Goal: Communication & Community: Answer question/provide support

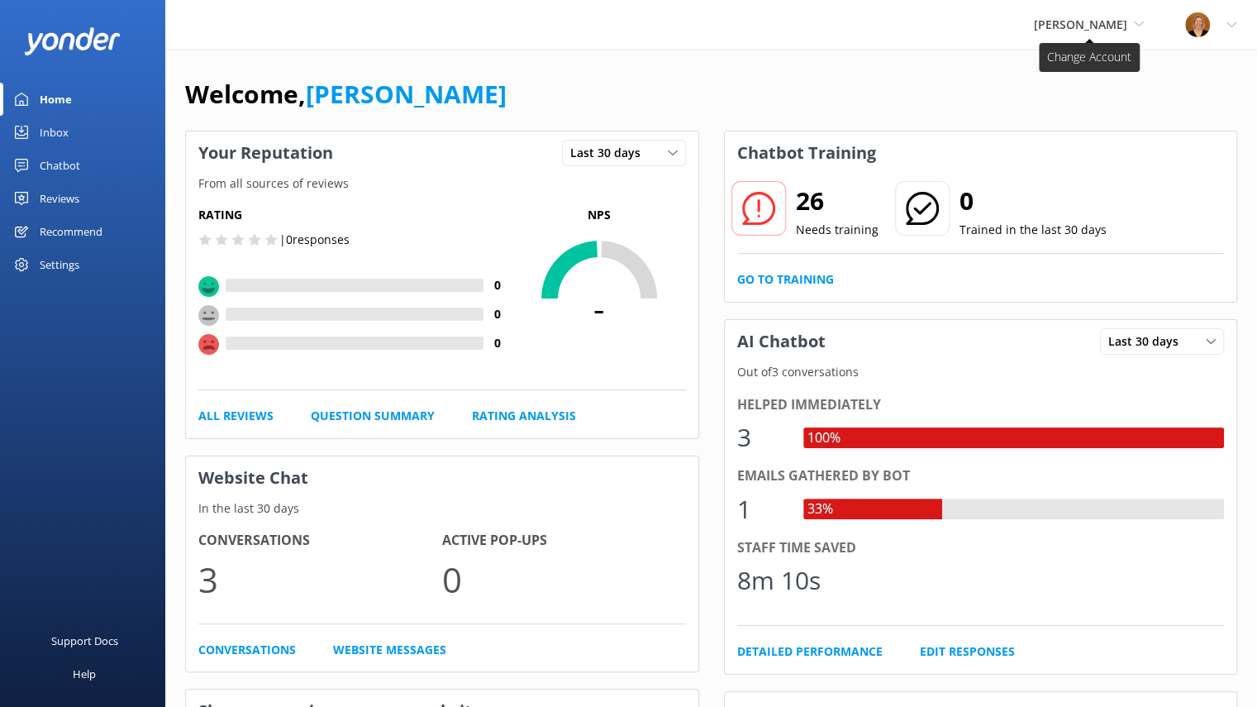
click at [1121, 26] on span "[PERSON_NAME]" at bounding box center [1080, 25] width 93 height 16
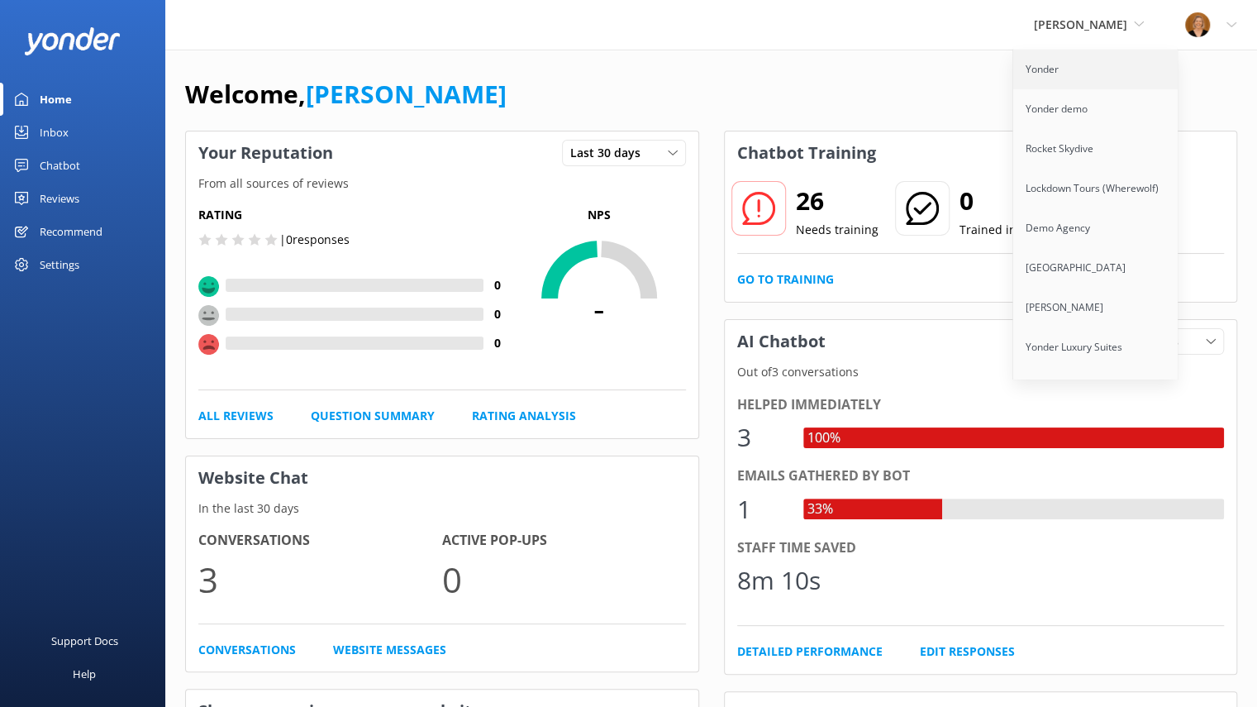
click at [1087, 62] on link "Yonder" at bounding box center [1095, 70] width 165 height 40
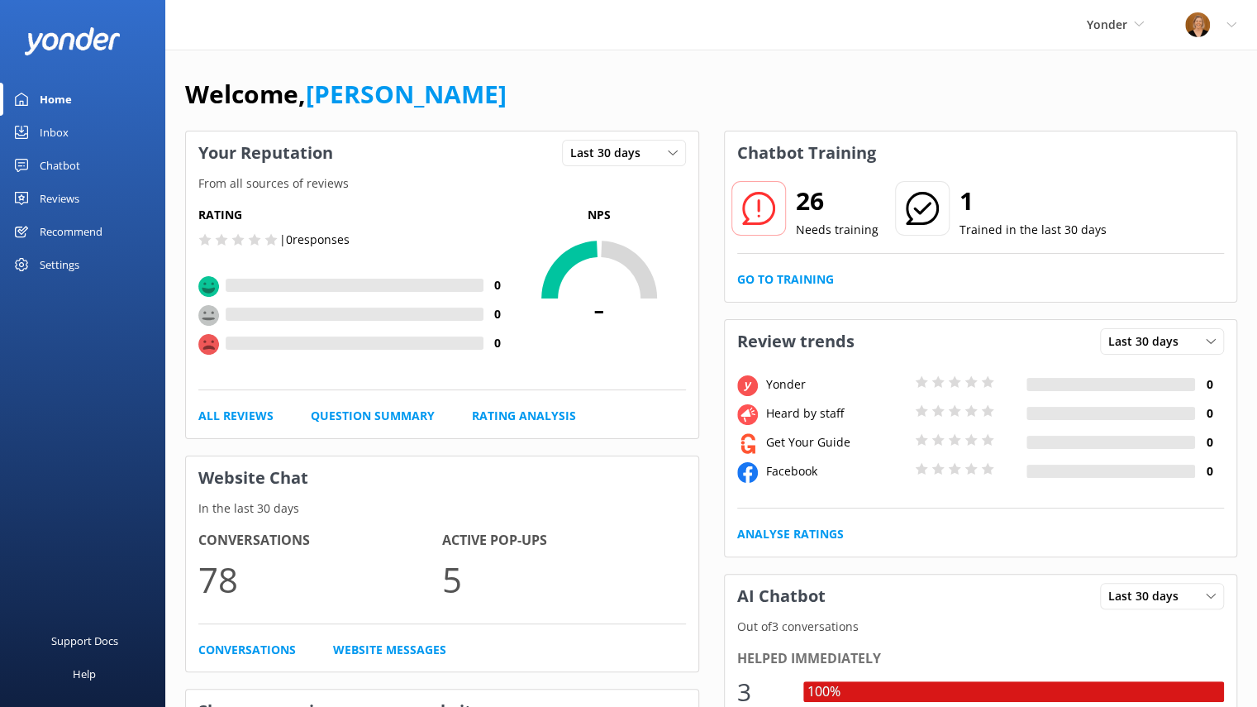
click at [61, 131] on div "Inbox" at bounding box center [54, 132] width 29 height 33
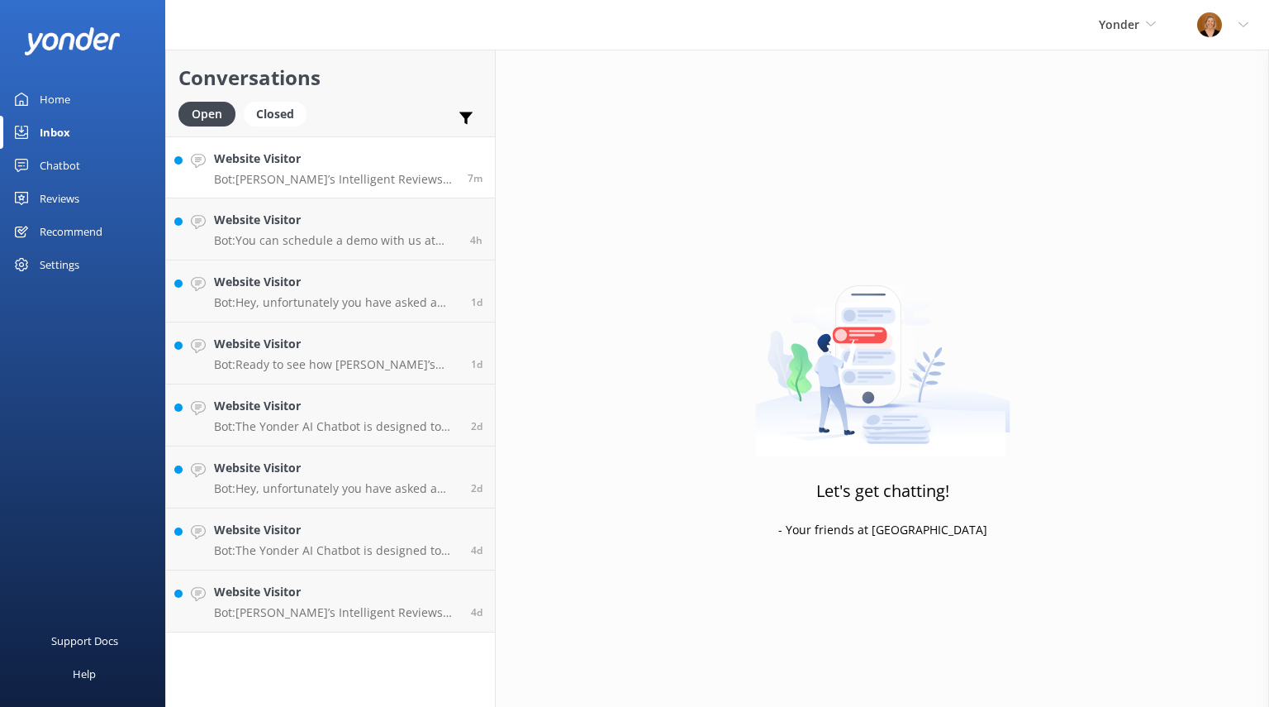
click at [378, 174] on p "Bot: [PERSON_NAME]’s Intelligent Reviews helps you maximize 5-star reviews and …" at bounding box center [334, 179] width 241 height 15
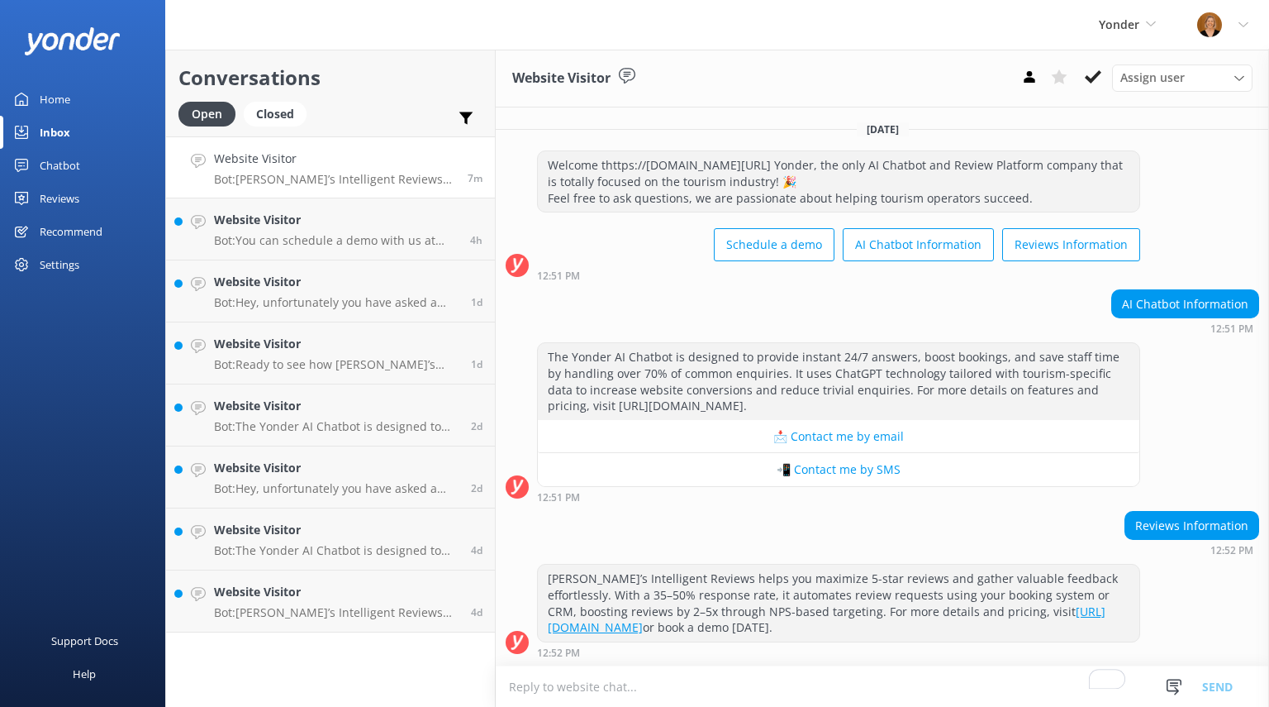
click at [545, 693] on textarea "To enrich screen reader interactions, please activate Accessibility in Grammarl…" at bounding box center [882, 686] width 773 height 40
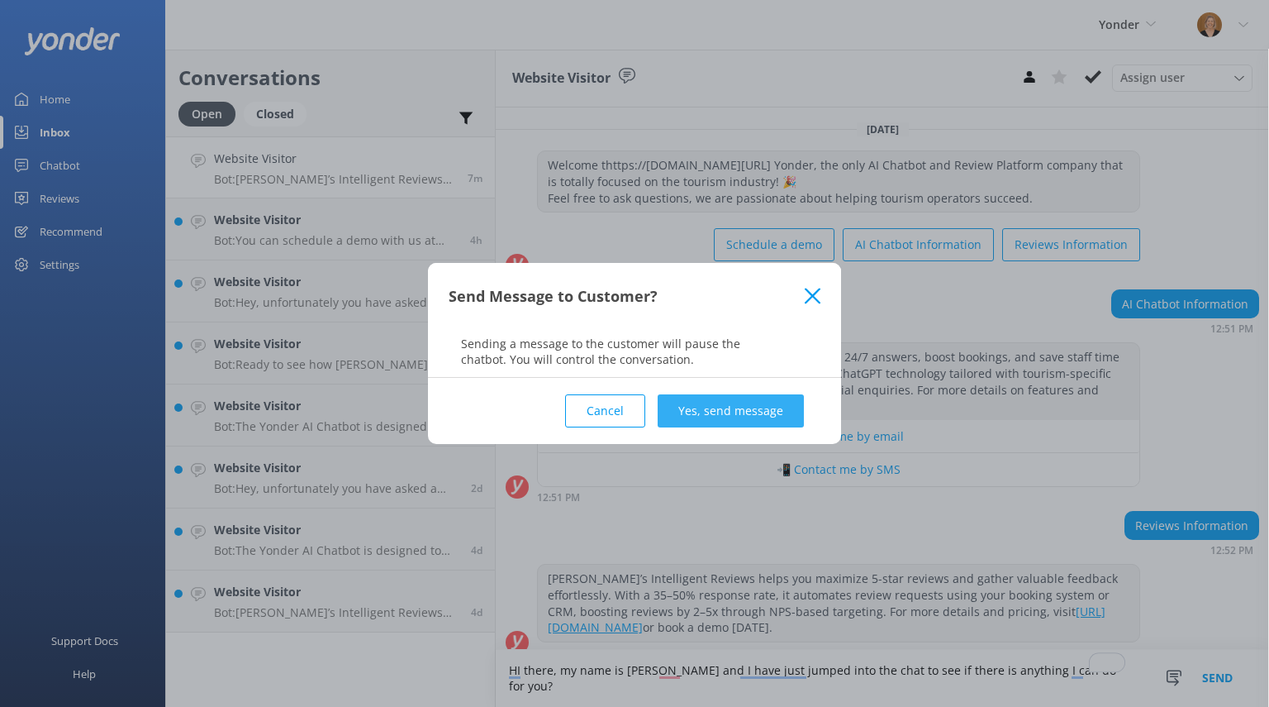
type textarea "HI there, my name is [PERSON_NAME] and I have just jumped into the chat to see …"
click at [717, 407] on button "Yes, send message" at bounding box center [731, 410] width 146 height 33
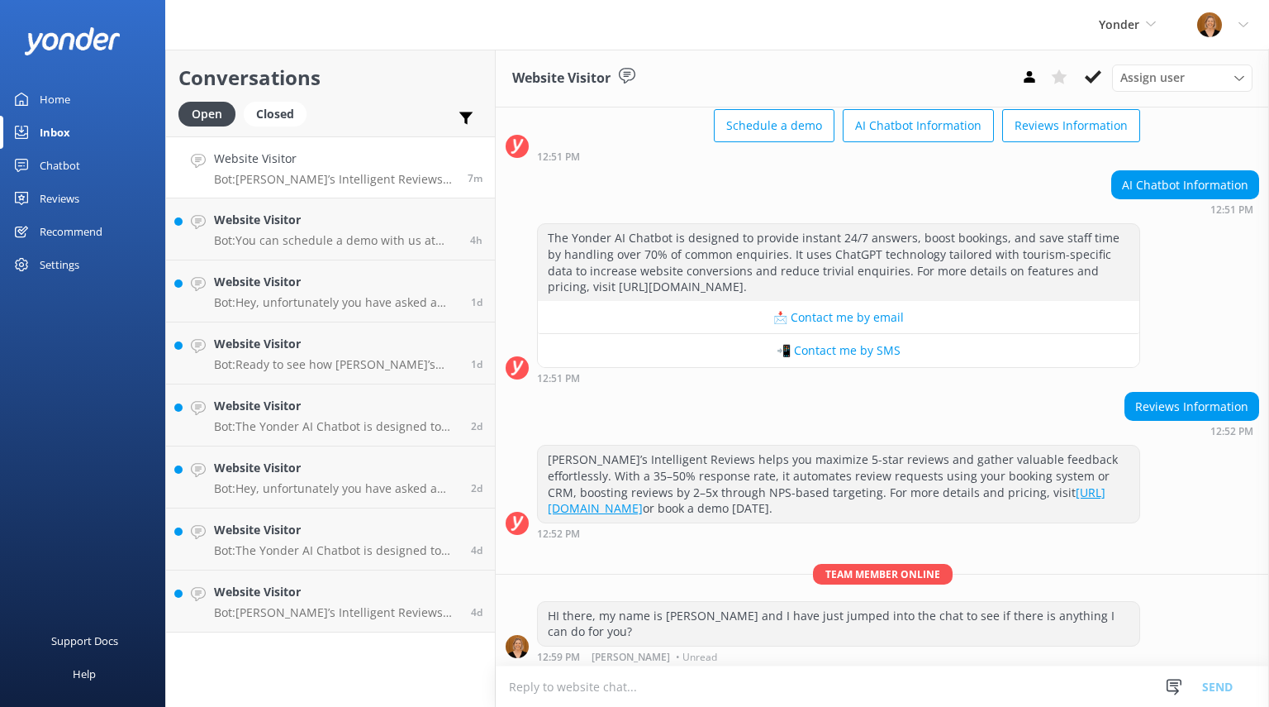
scroll to position [120, 0]
click at [377, 235] on p "Bot: You can schedule a demo with us at [URL][DOMAIN_NAME][PERSON_NAME]." at bounding box center [336, 240] width 244 height 15
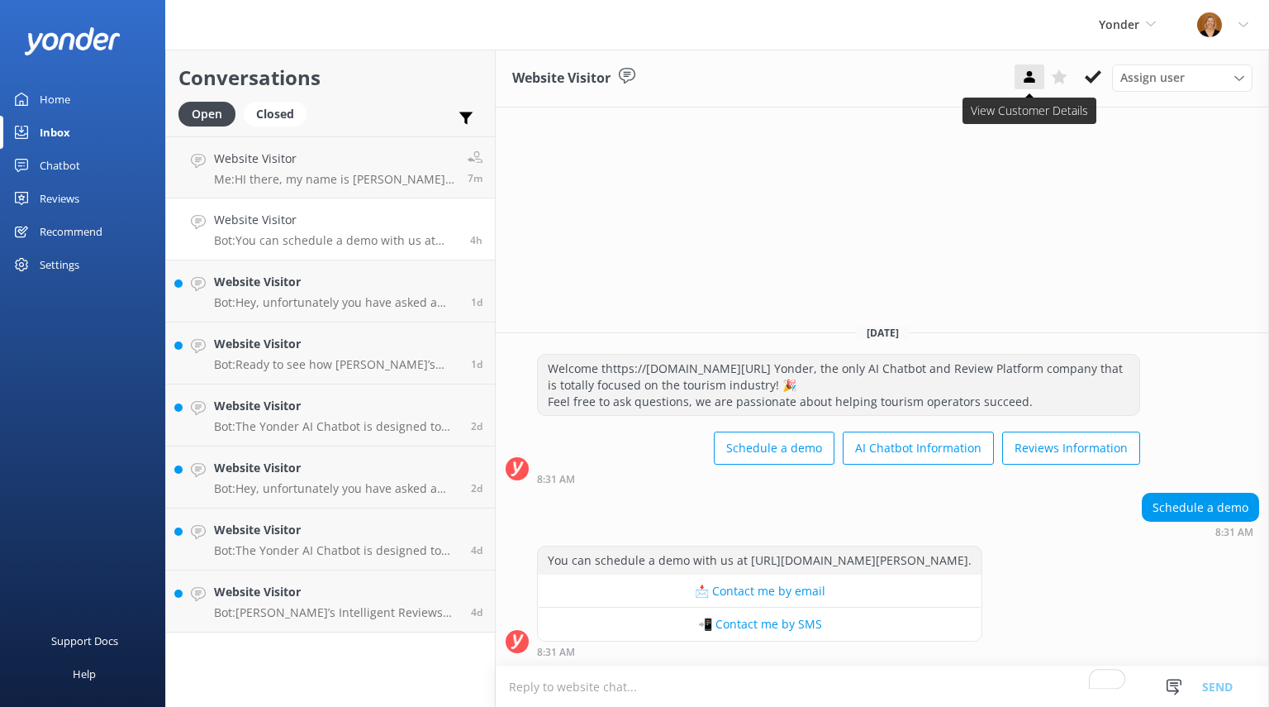
click at [1027, 70] on icon at bounding box center [1029, 77] width 17 height 17
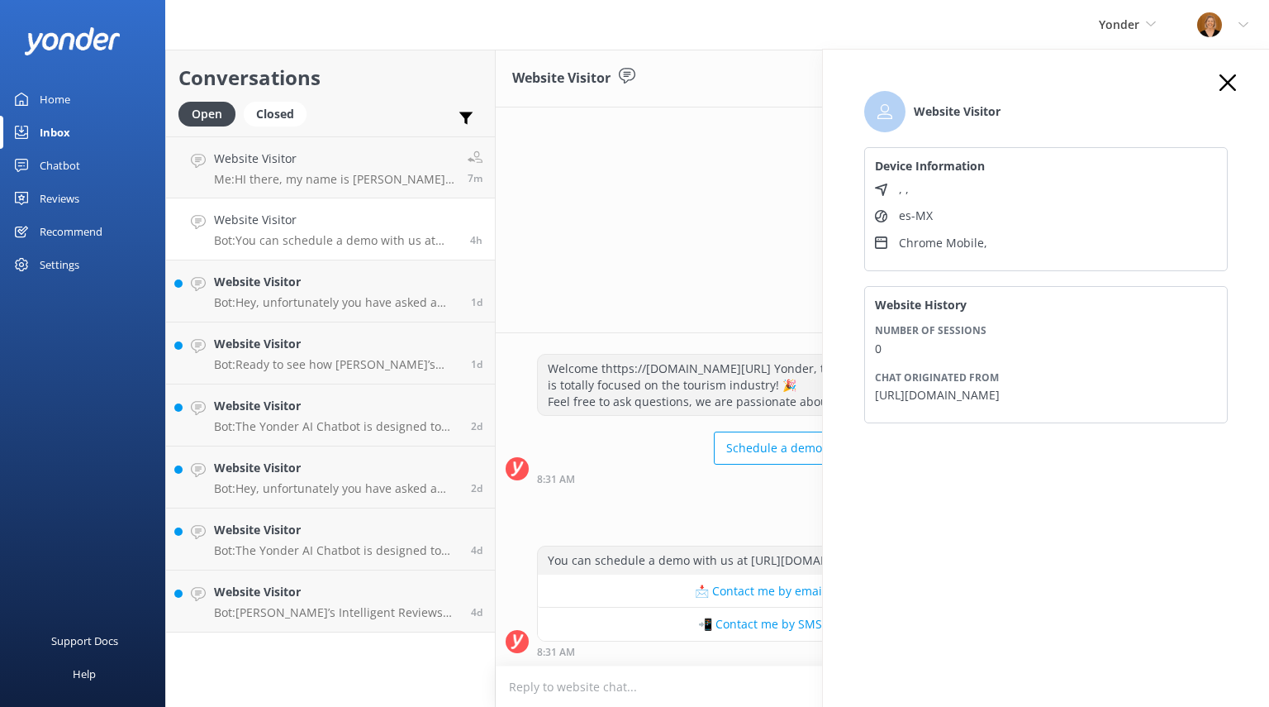
click at [1229, 79] on icon at bounding box center [1228, 82] width 17 height 17
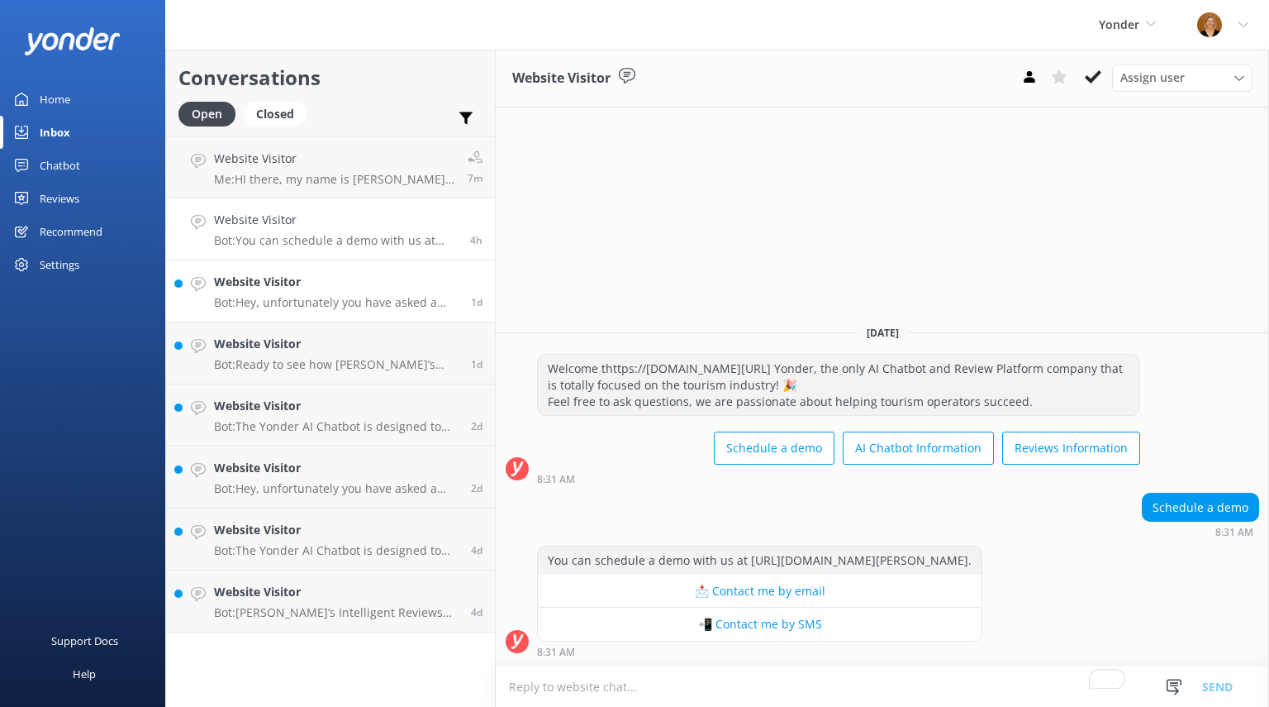
click at [386, 273] on h4 "Website Visitor" at bounding box center [336, 282] width 245 height 18
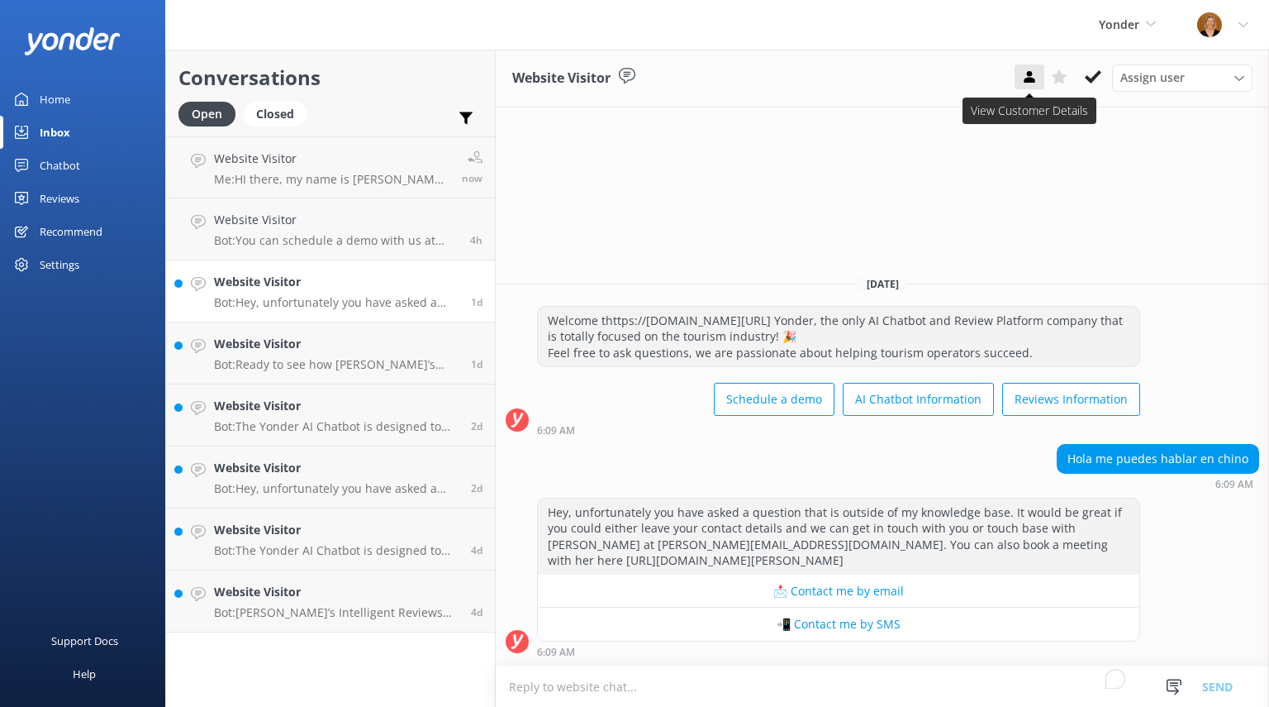
click at [1034, 82] on use at bounding box center [1029, 77] width 11 height 12
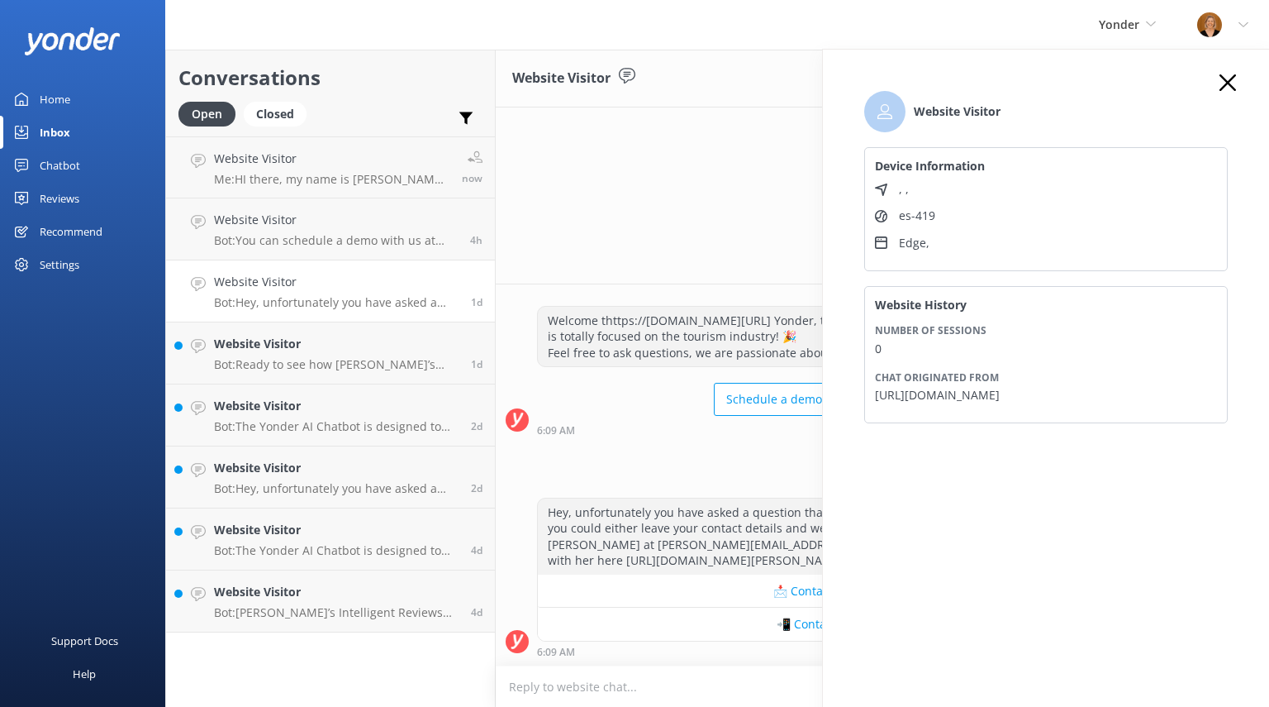
click at [1223, 79] on use at bounding box center [1228, 82] width 17 height 17
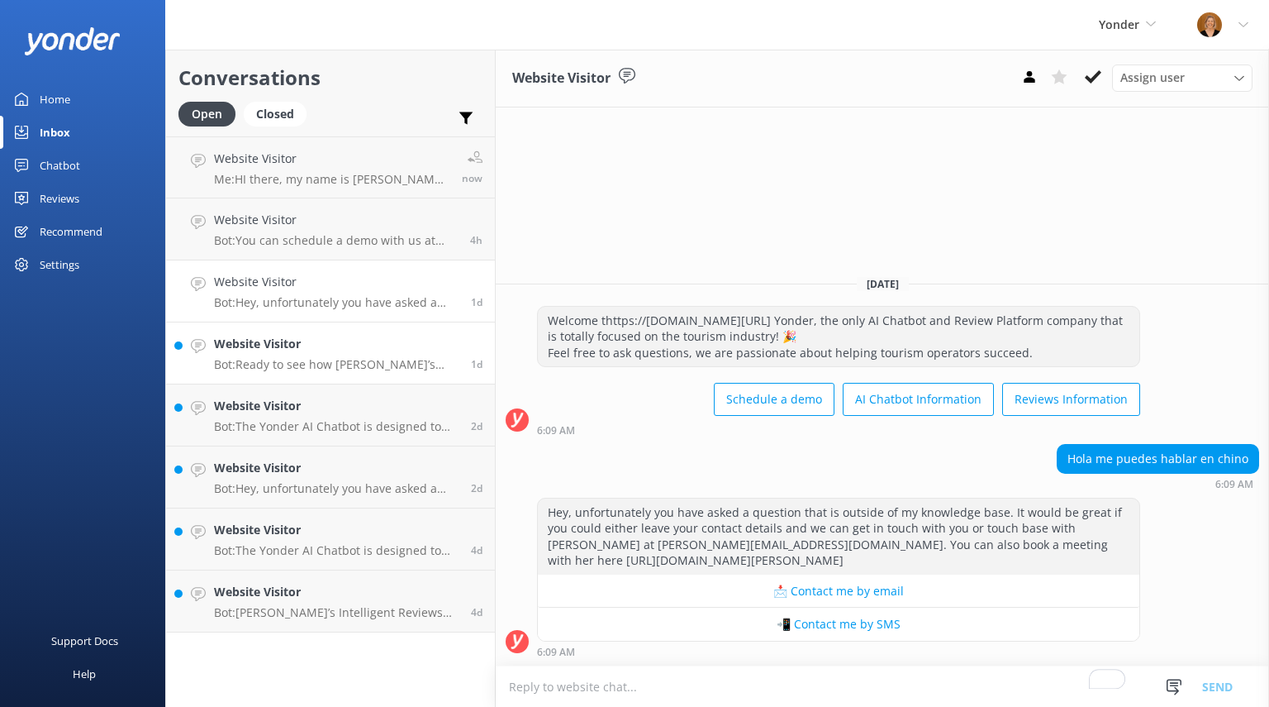
click at [294, 359] on p "Bot: Ready to see how [PERSON_NAME]’s products can help grow your business? Sch…" at bounding box center [336, 364] width 245 height 15
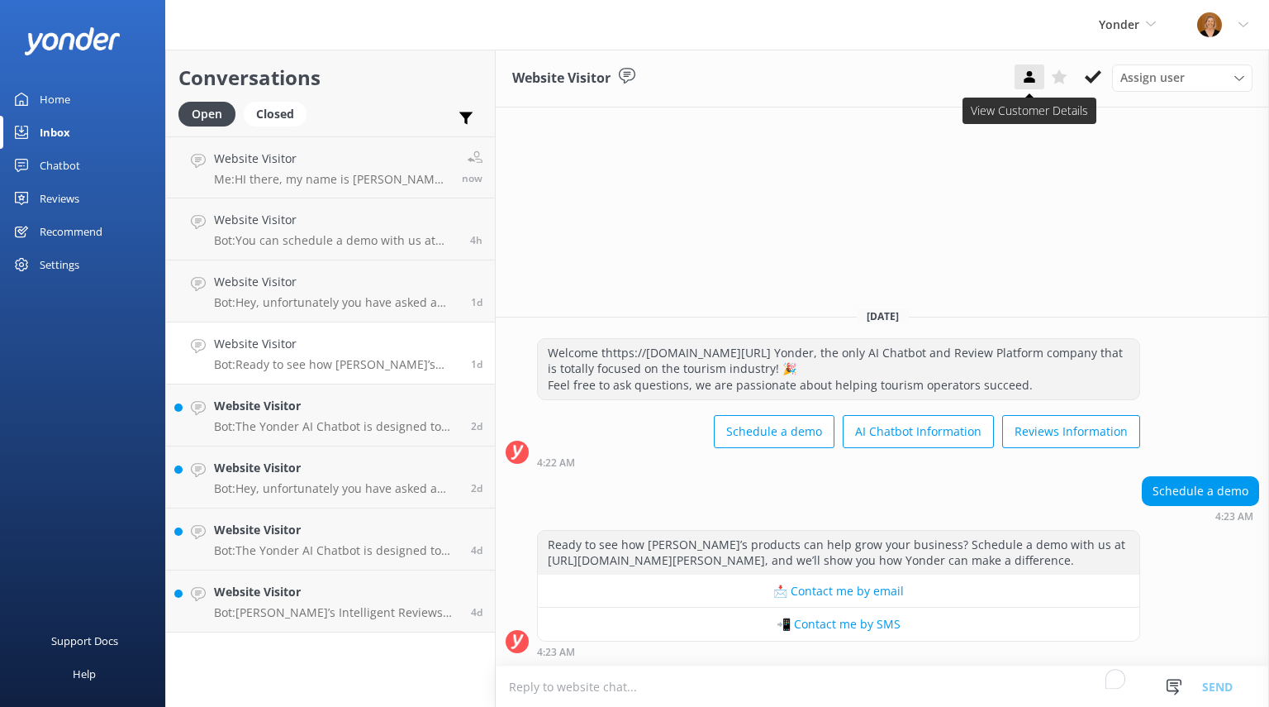
click at [1040, 82] on button at bounding box center [1030, 76] width 30 height 25
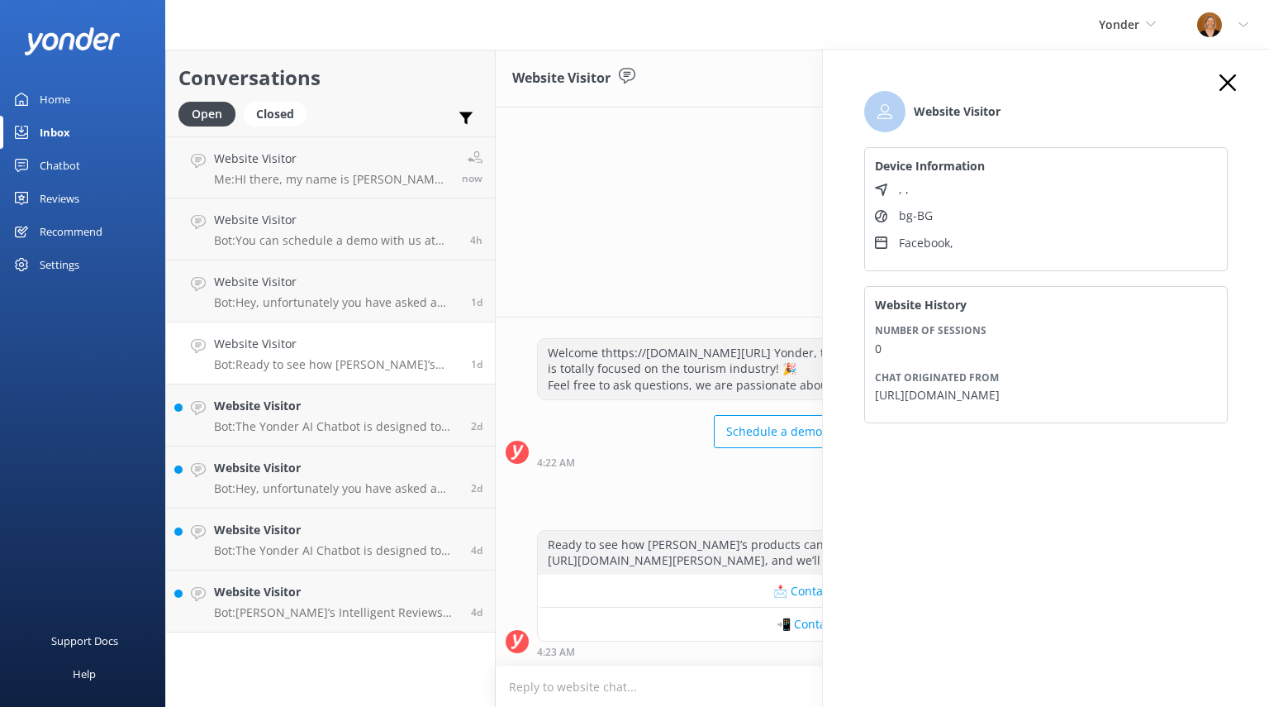
click at [1230, 77] on icon at bounding box center [1228, 82] width 17 height 17
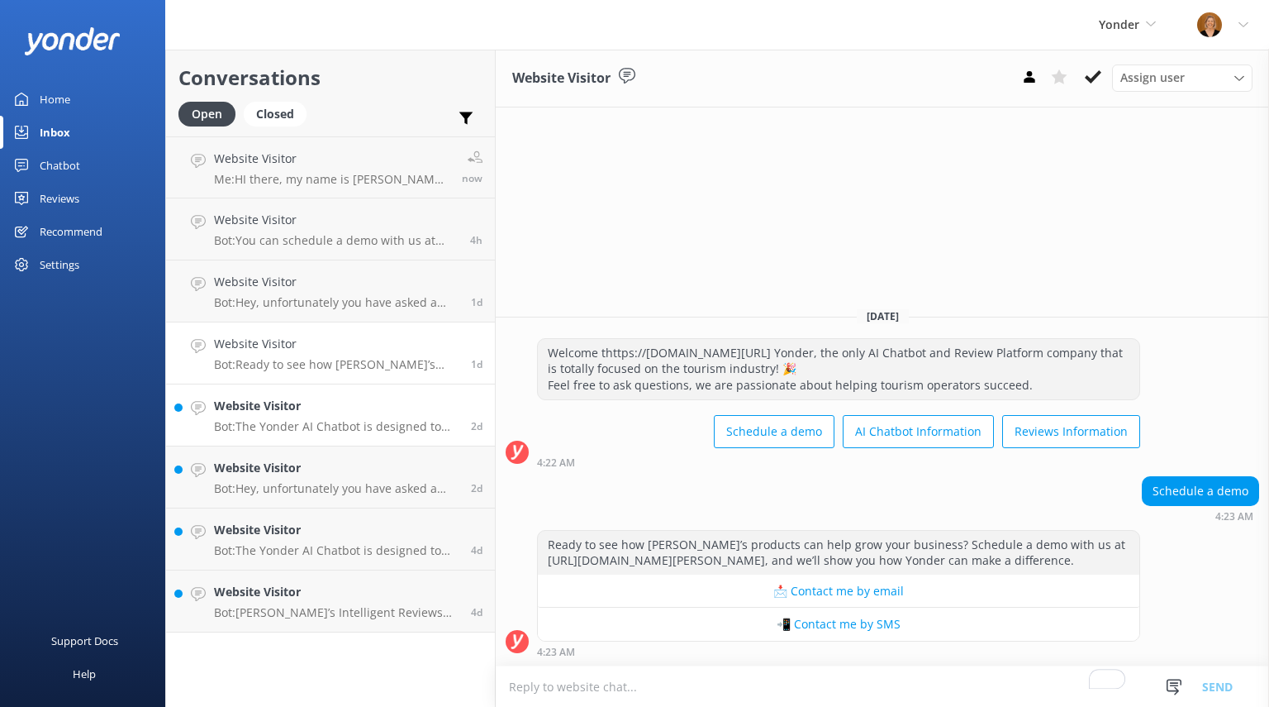
click at [335, 421] on p "Bot: The Yonder AI Chatbot is designed to provide instant 24/7 answers, boost b…" at bounding box center [336, 426] width 245 height 15
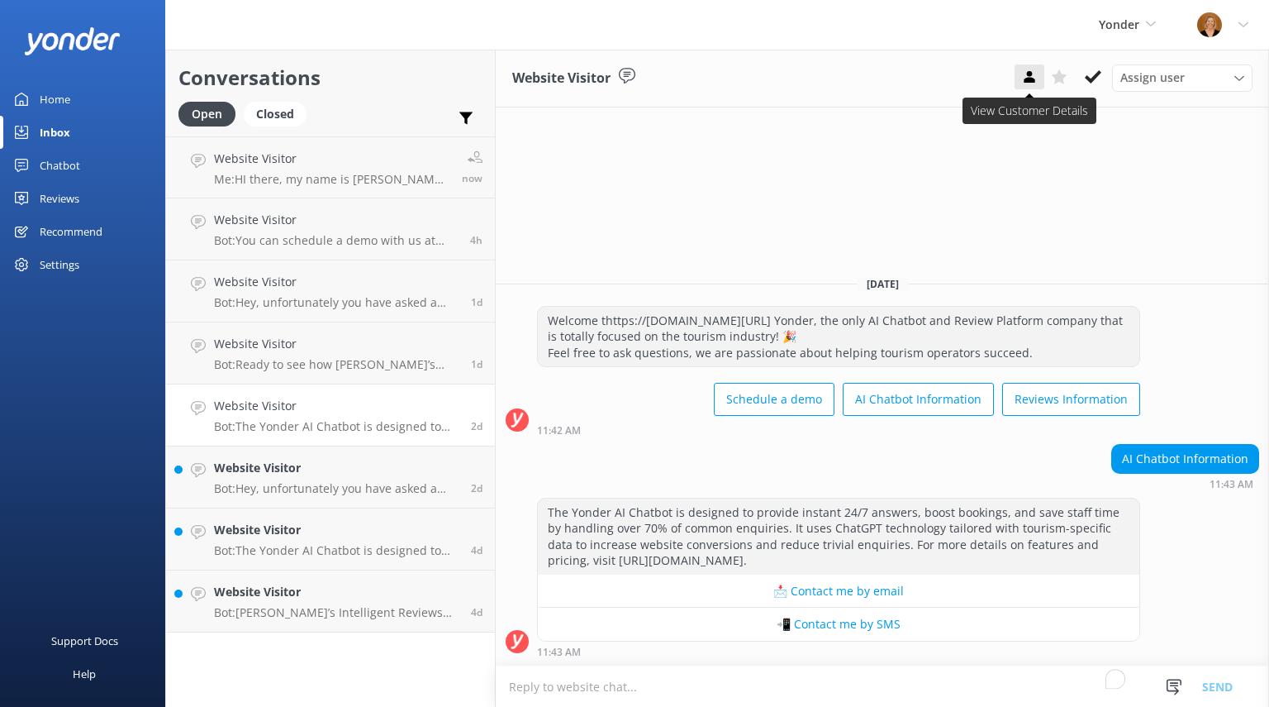
click at [1040, 72] on button at bounding box center [1030, 76] width 30 height 25
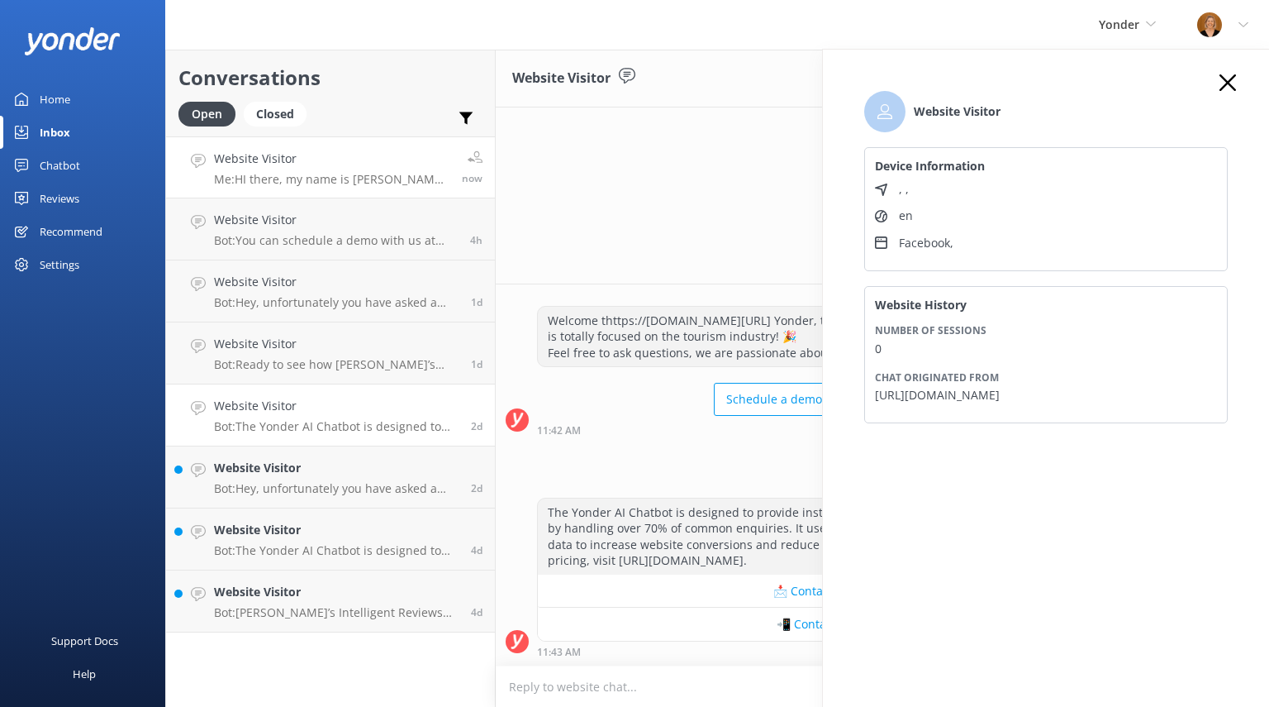
click at [318, 165] on h4 "Website Visitor" at bounding box center [332, 159] width 236 height 18
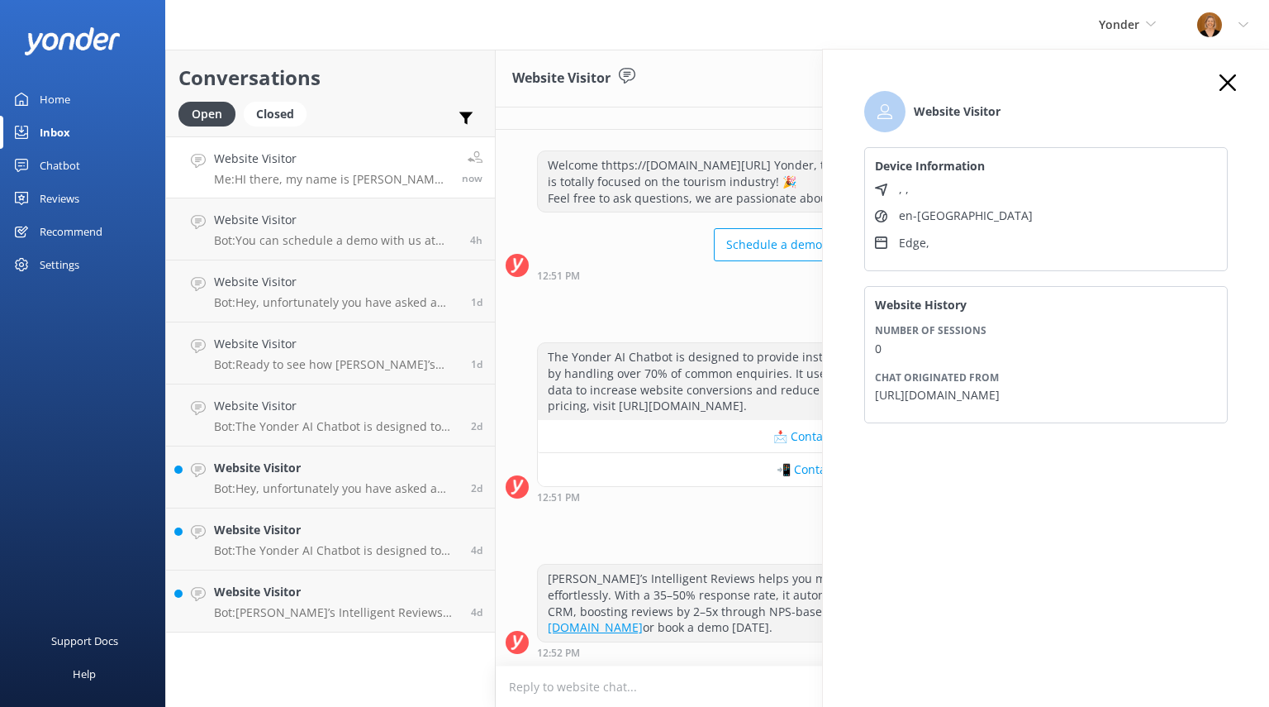
scroll to position [120, 0]
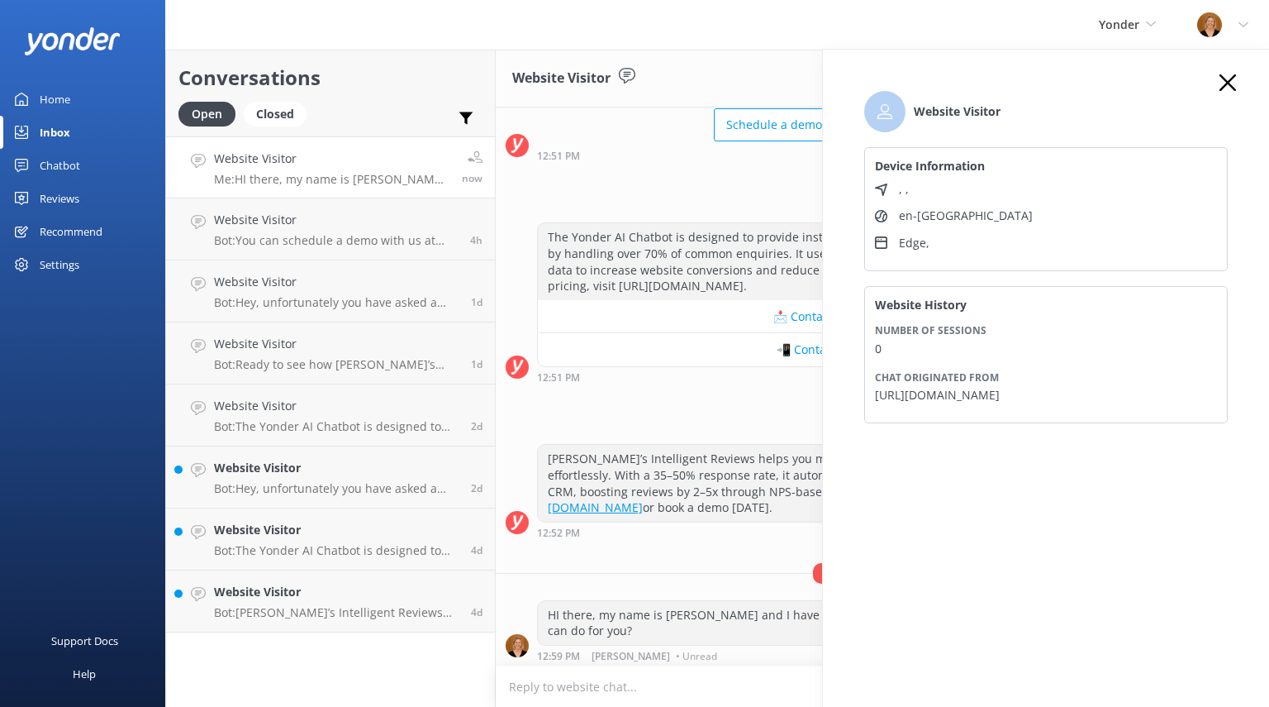
click at [1231, 78] on use at bounding box center [1228, 82] width 17 height 17
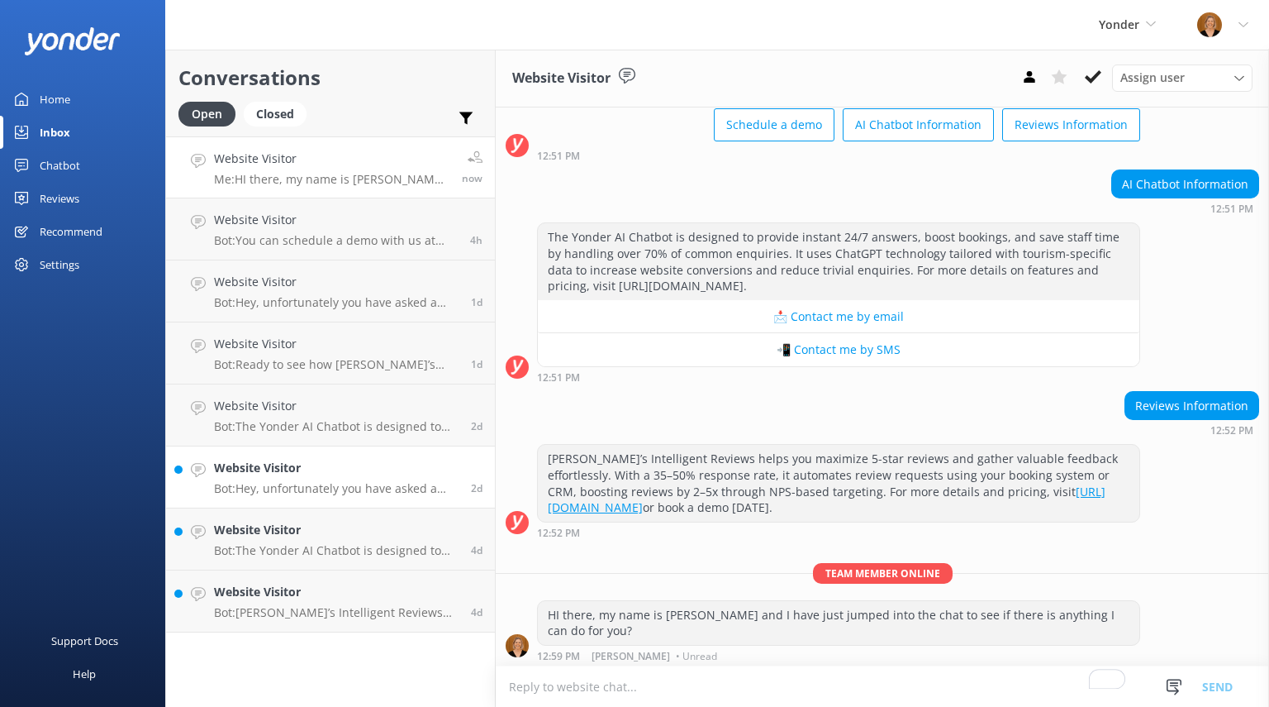
click at [382, 473] on h4 "Website Visitor" at bounding box center [336, 468] width 245 height 18
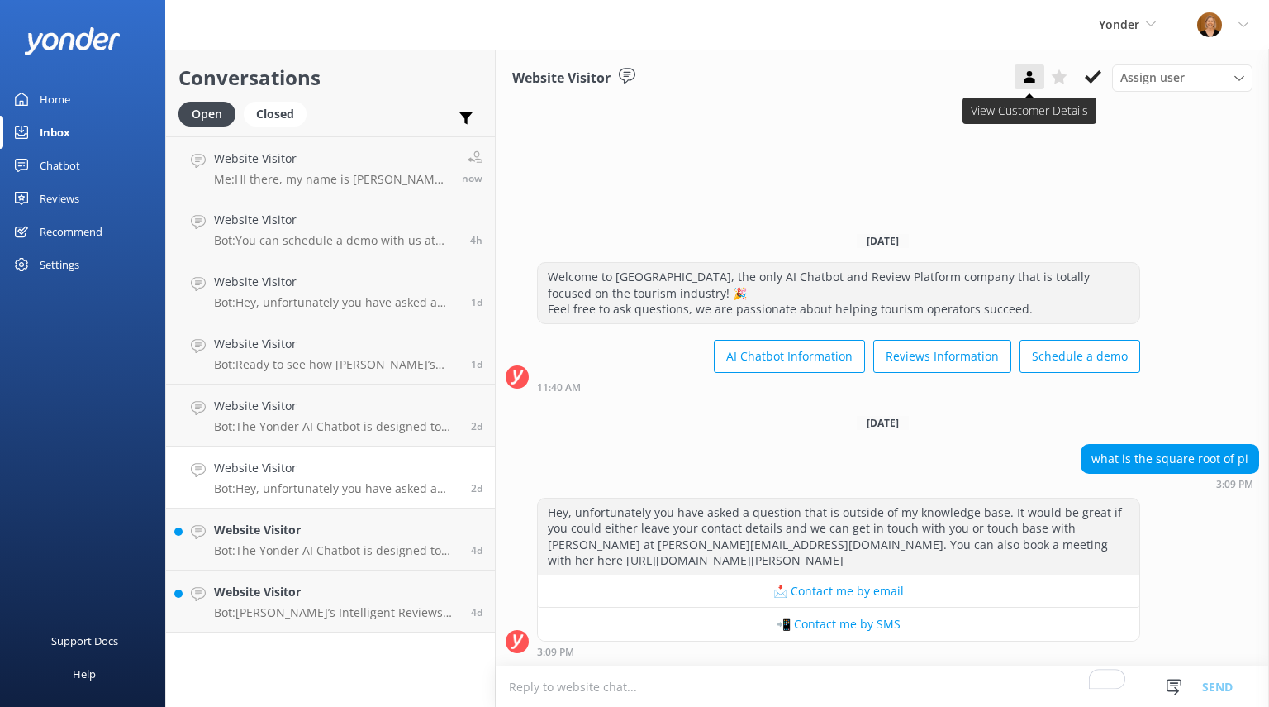
click at [1035, 81] on use at bounding box center [1029, 77] width 11 height 12
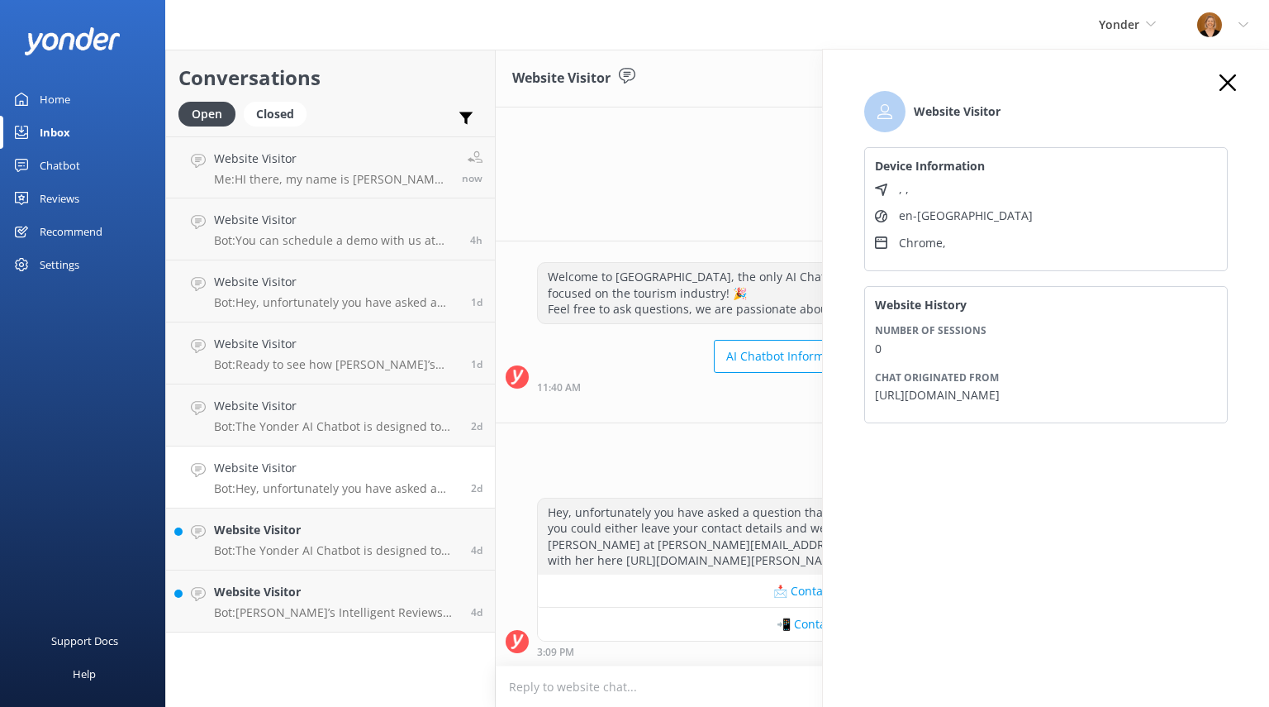
click at [1231, 82] on icon at bounding box center [1228, 82] width 17 height 17
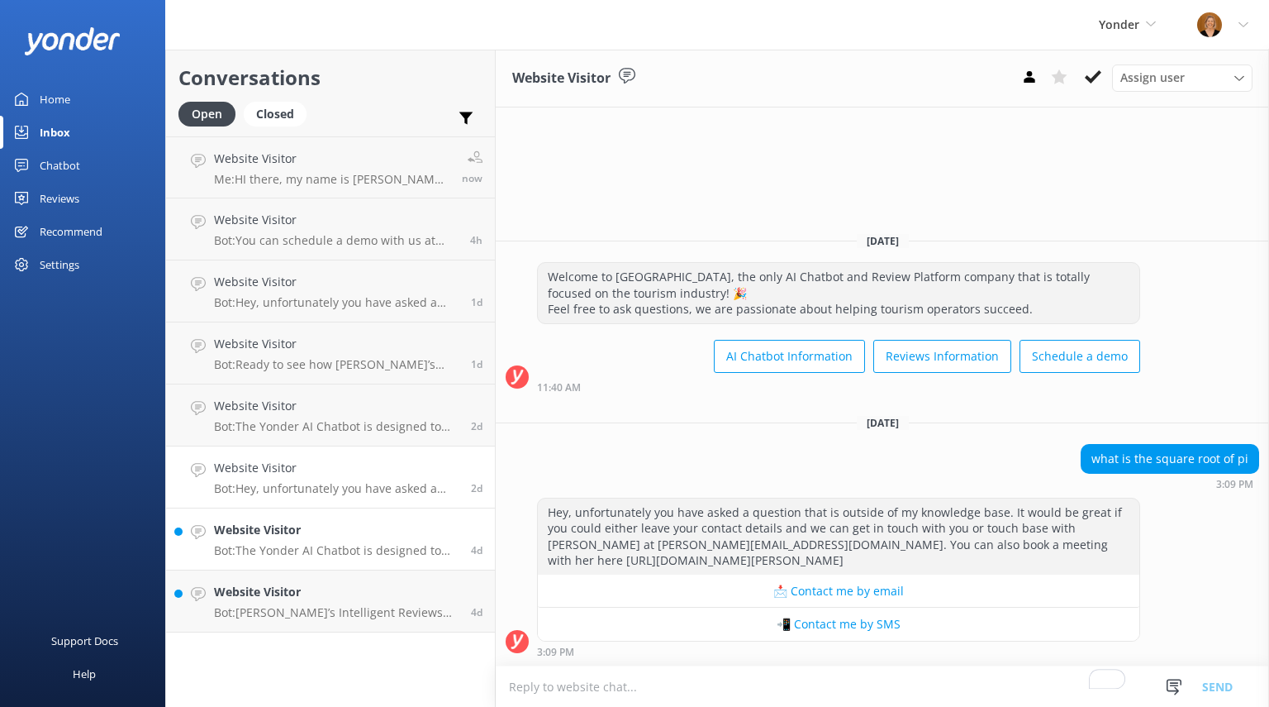
click at [380, 552] on p "Bot: The Yonder AI Chatbot is designed to handle over 70% of common enquiries i…" at bounding box center [336, 550] width 245 height 15
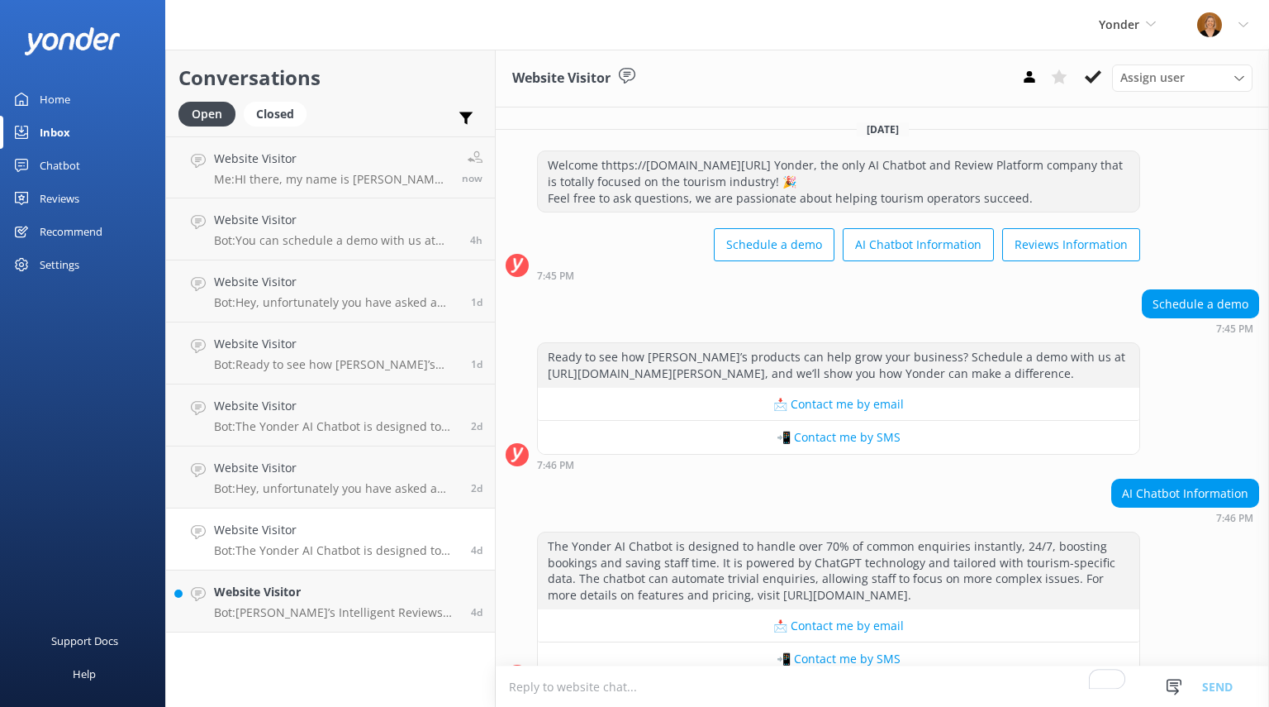
scroll to position [31, 0]
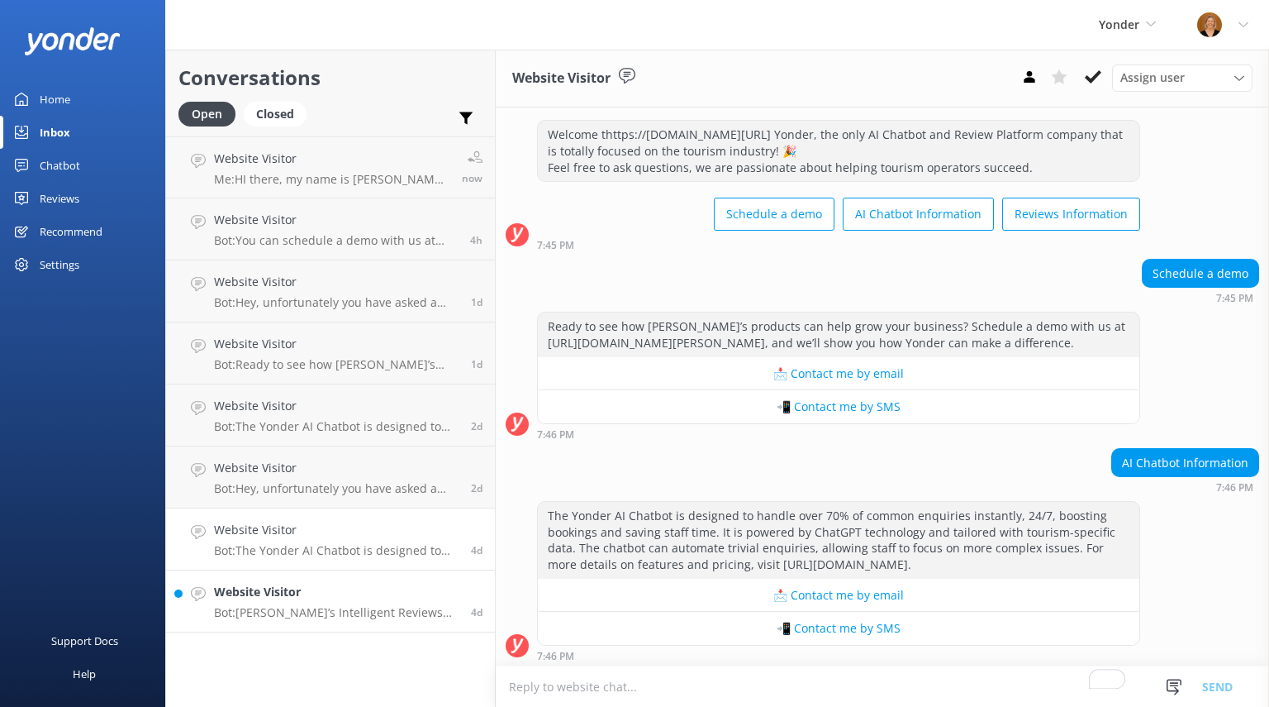
click at [303, 604] on div "Website Visitor Bot: [PERSON_NAME]’s Intelligent Reviews helps you maximize 5-s…" at bounding box center [336, 601] width 245 height 36
